Goal: Task Accomplishment & Management: Manage account settings

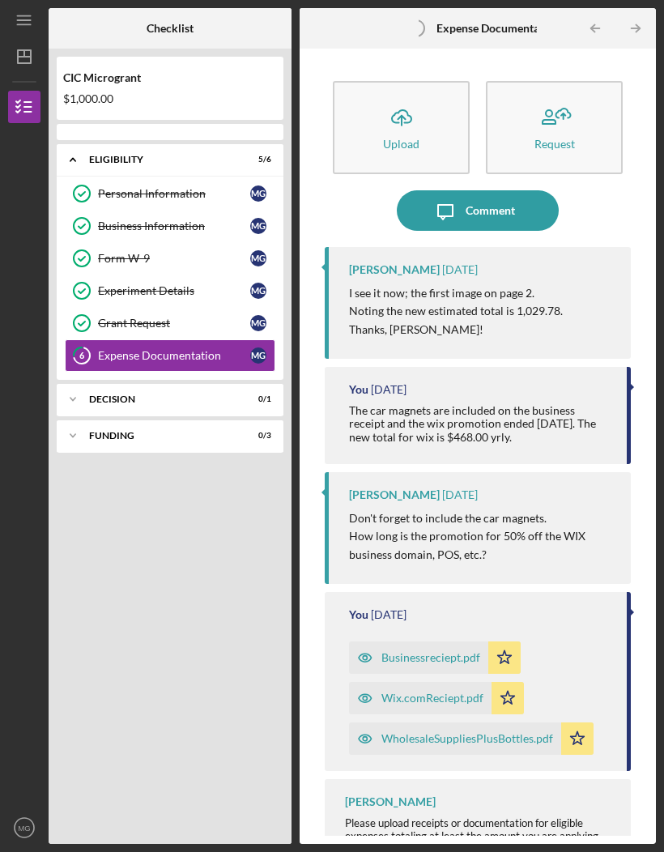
scroll to position [57, 0]
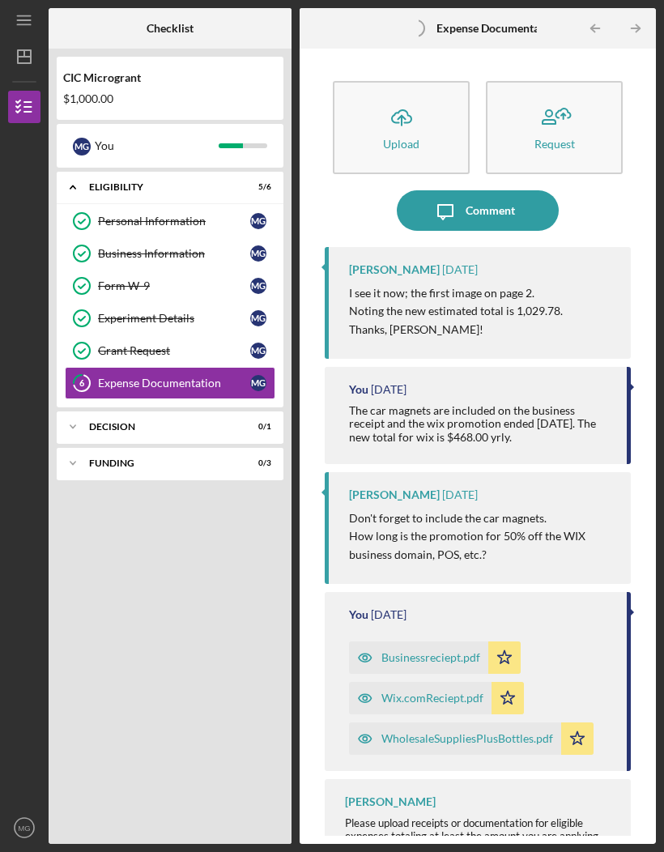
click at [86, 411] on icon "Icon/Expander" at bounding box center [73, 427] width 32 height 32
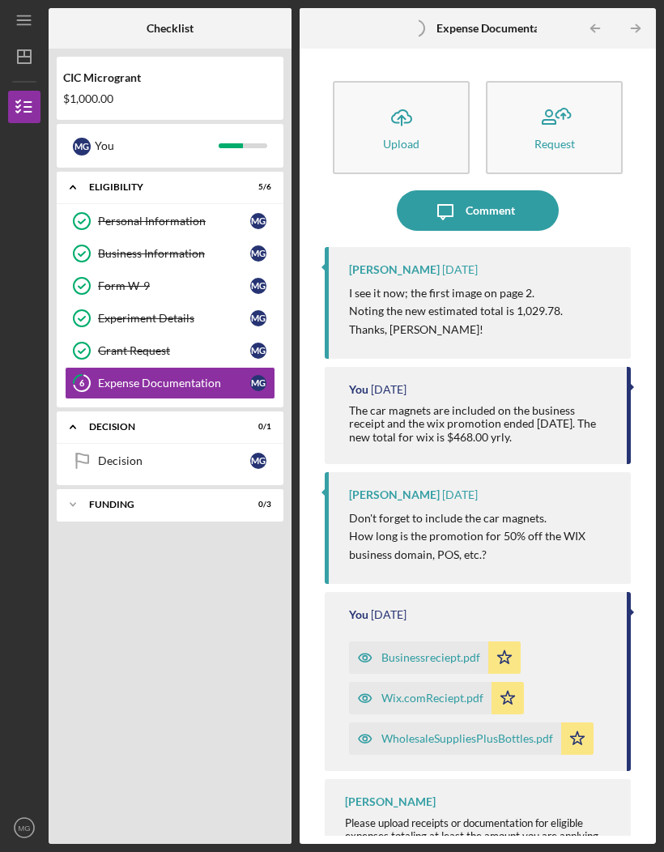
click at [119, 92] on div "$1,000.00" at bounding box center [170, 98] width 214 height 13
click at [30, 833] on text "MG" at bounding box center [24, 828] width 12 height 9
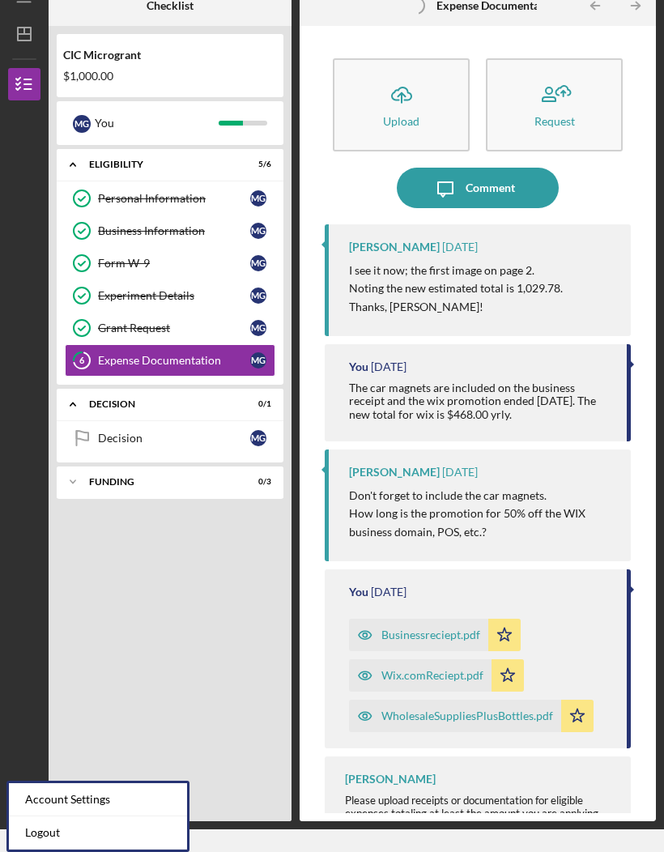
click at [115, 817] on link "Logout" at bounding box center [98, 833] width 178 height 33
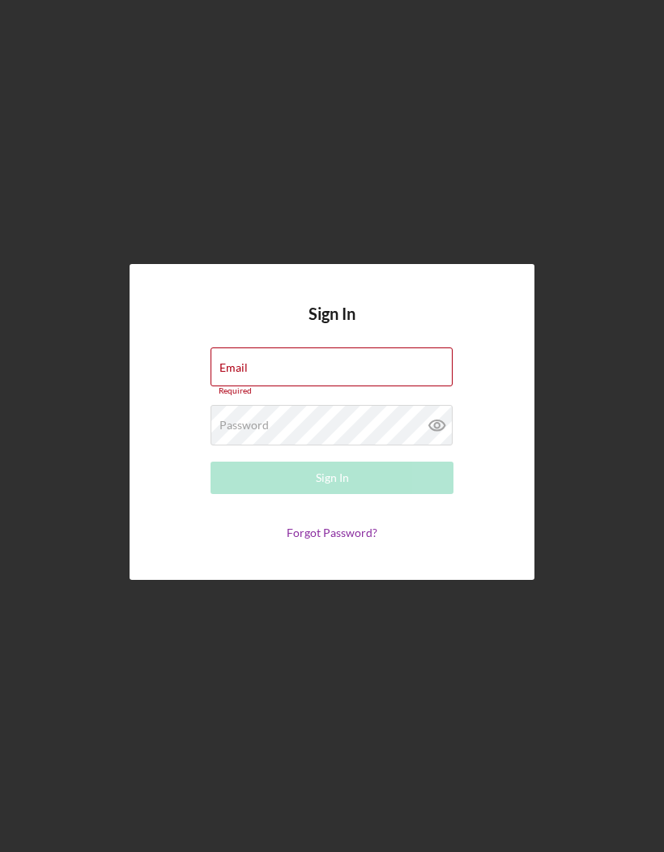
type input "[EMAIL_ADDRESS][DOMAIN_NAME]"
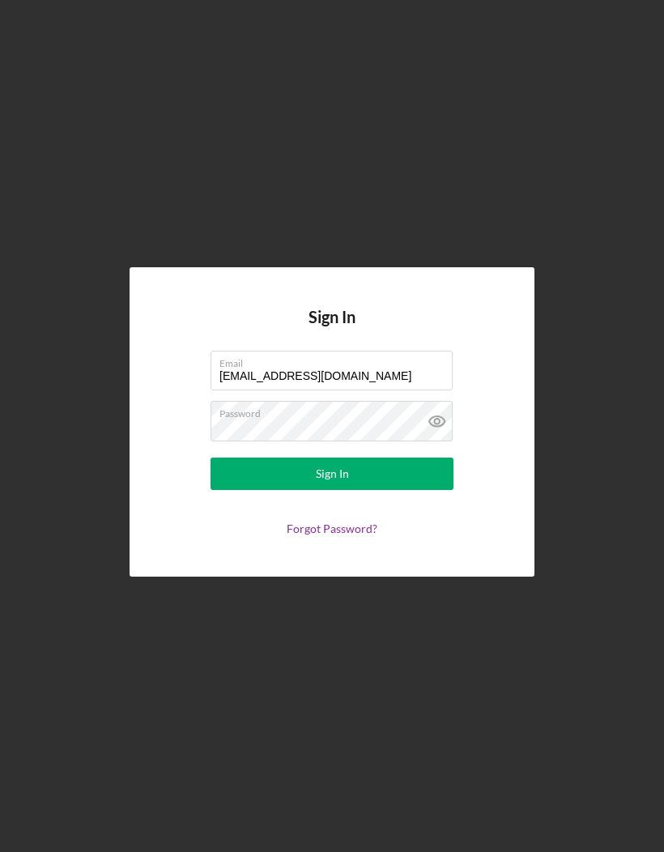
click at [390, 458] on button "Sign In" at bounding box center [332, 474] width 243 height 32
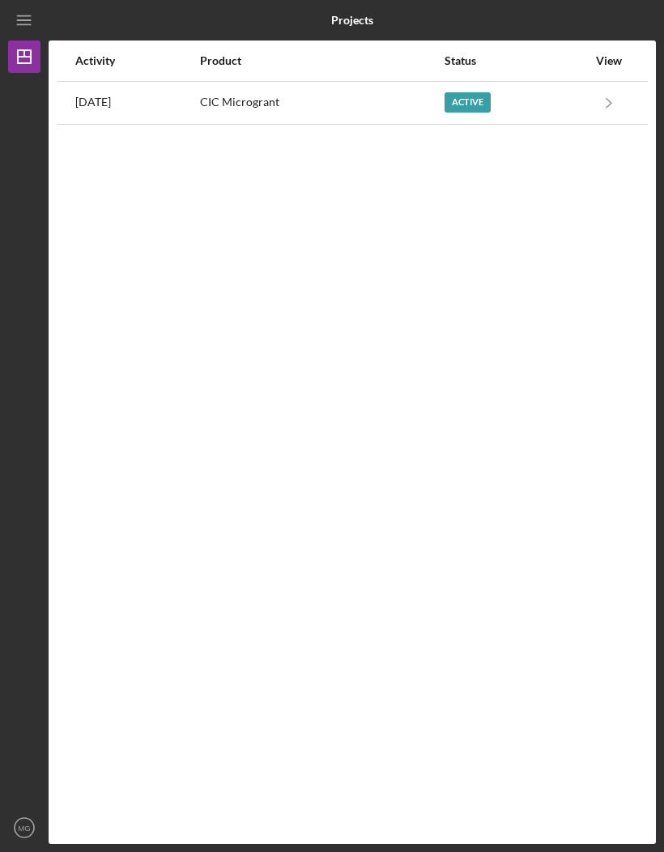
click at [598, 84] on icon "Icon/Navigate" at bounding box center [610, 102] width 36 height 36
